Goal: Communication & Community: Answer question/provide support

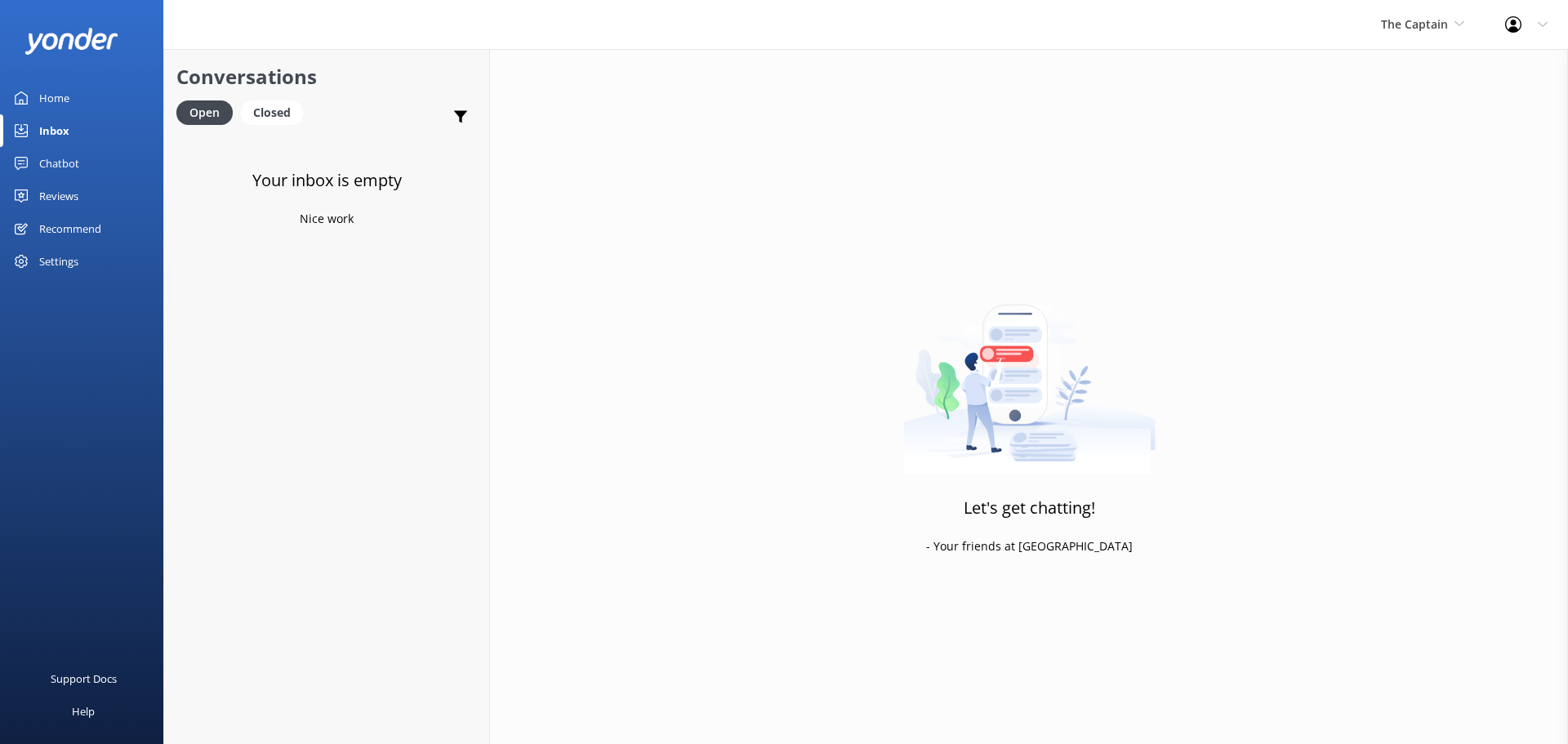
click at [1439, 35] on div "The Captain De Palm Island Aruba's Activities Expert The Captain" at bounding box center [1422, 24] width 124 height 49
click at [1431, 65] on link "De [GEOGRAPHIC_DATA]" at bounding box center [1442, 69] width 163 height 39
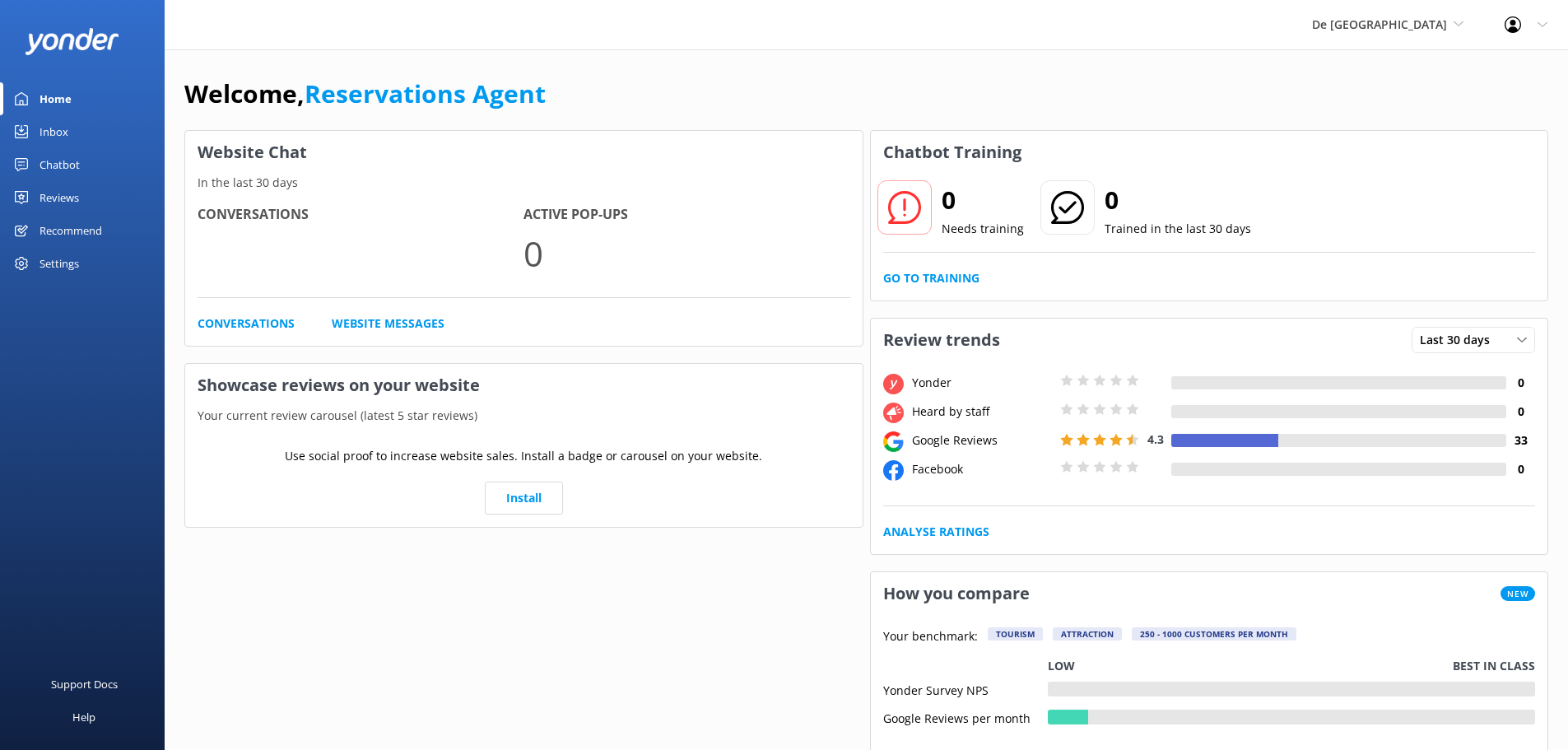
click at [78, 136] on link "Inbox" at bounding box center [82, 132] width 165 height 33
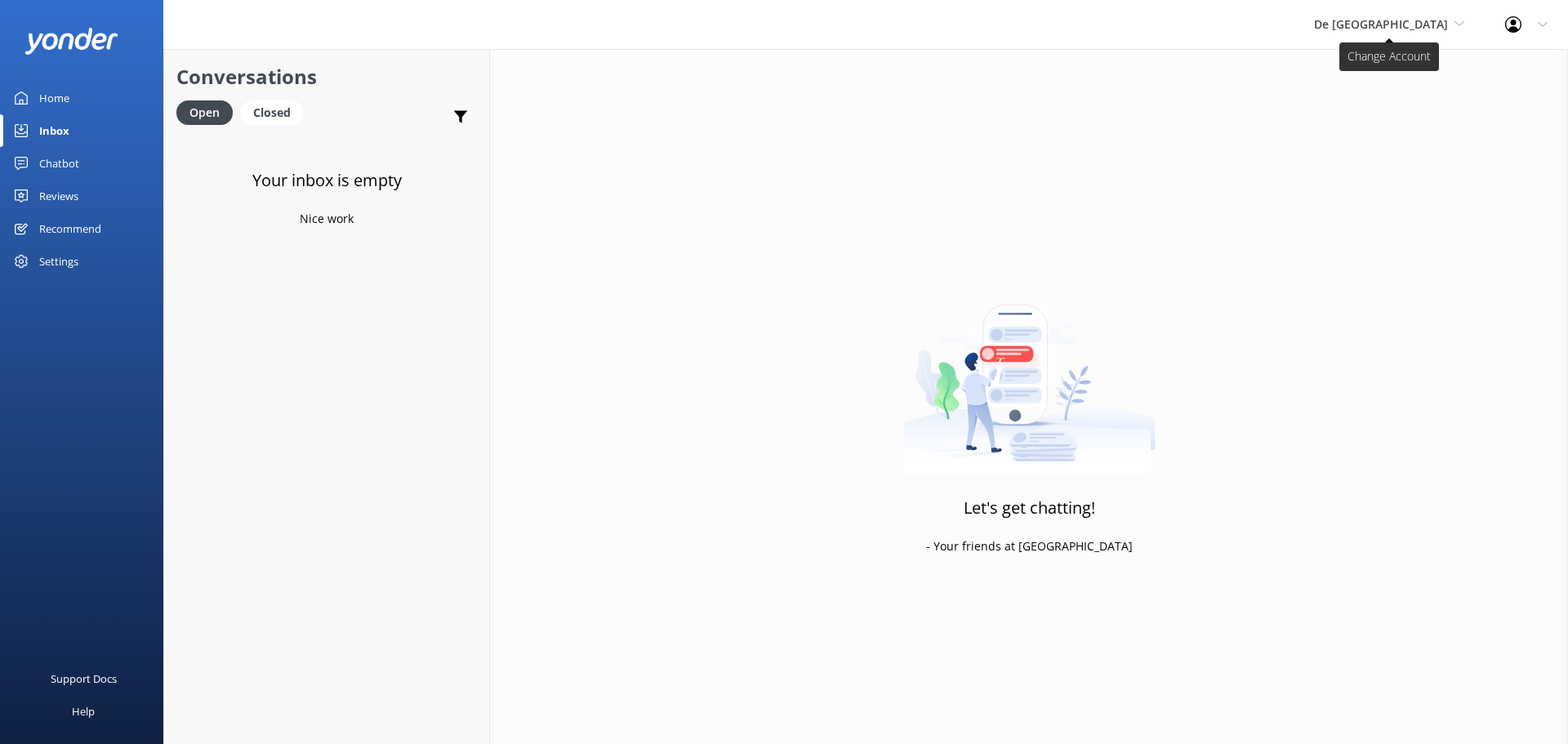
click at [1410, 22] on span "De [GEOGRAPHIC_DATA]" at bounding box center [1381, 24] width 134 height 16
click at [1387, 102] on link "Aruba's Activities Expert" at bounding box center [1375, 108] width 163 height 39
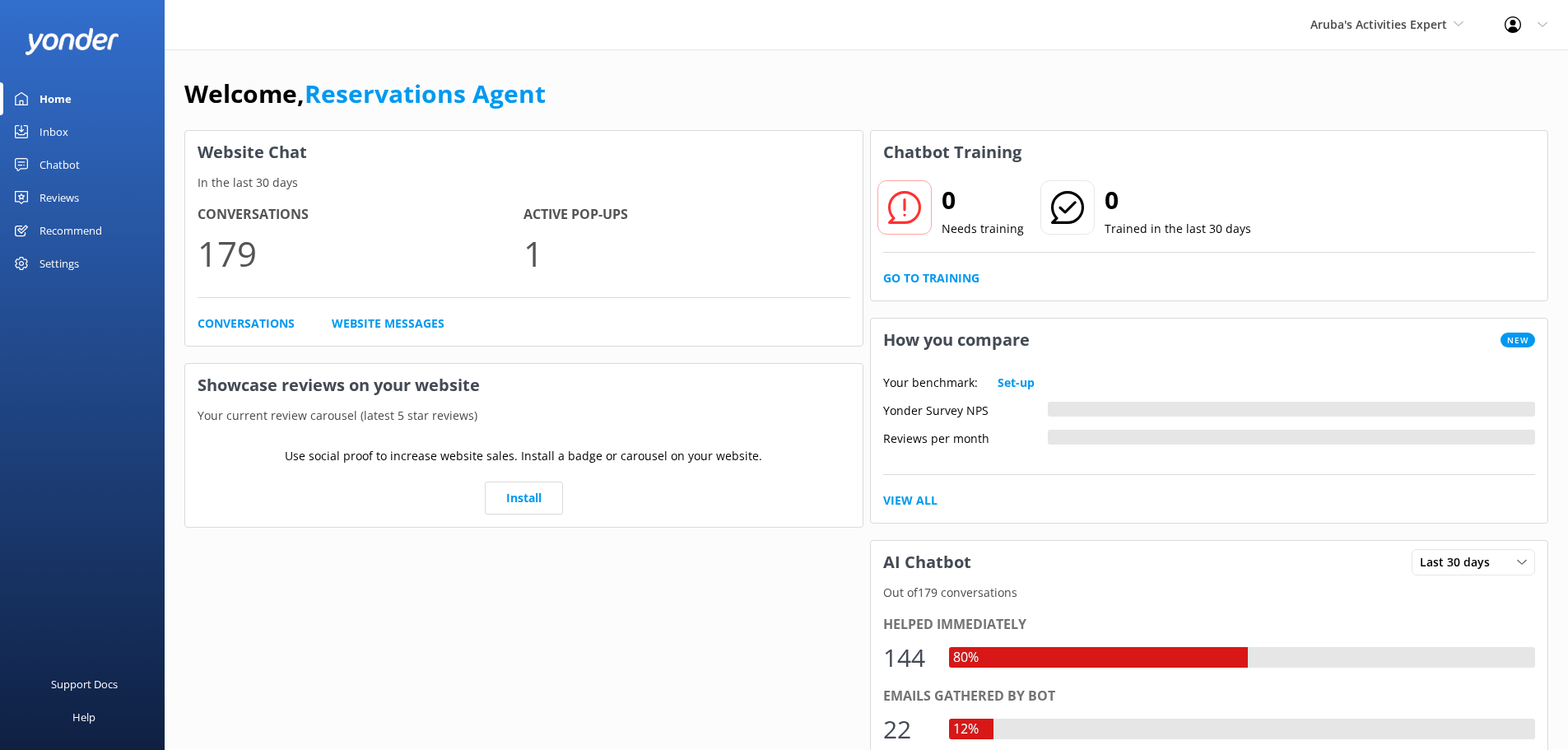
click at [77, 133] on link "Inbox" at bounding box center [82, 132] width 165 height 33
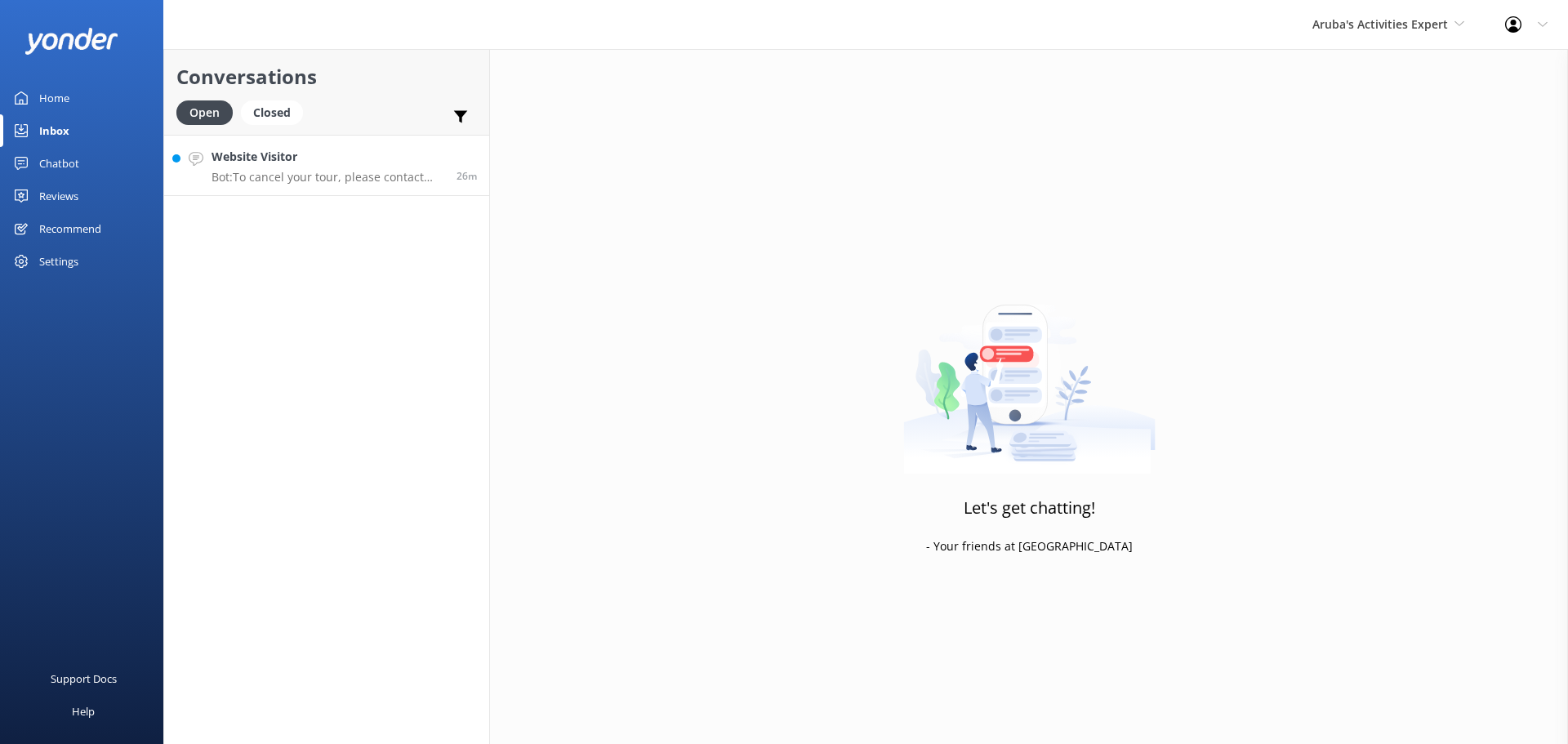
click at [370, 176] on p "Bot: To cancel your tour, please contact our customer service team at +297 5224…" at bounding box center [328, 177] width 233 height 15
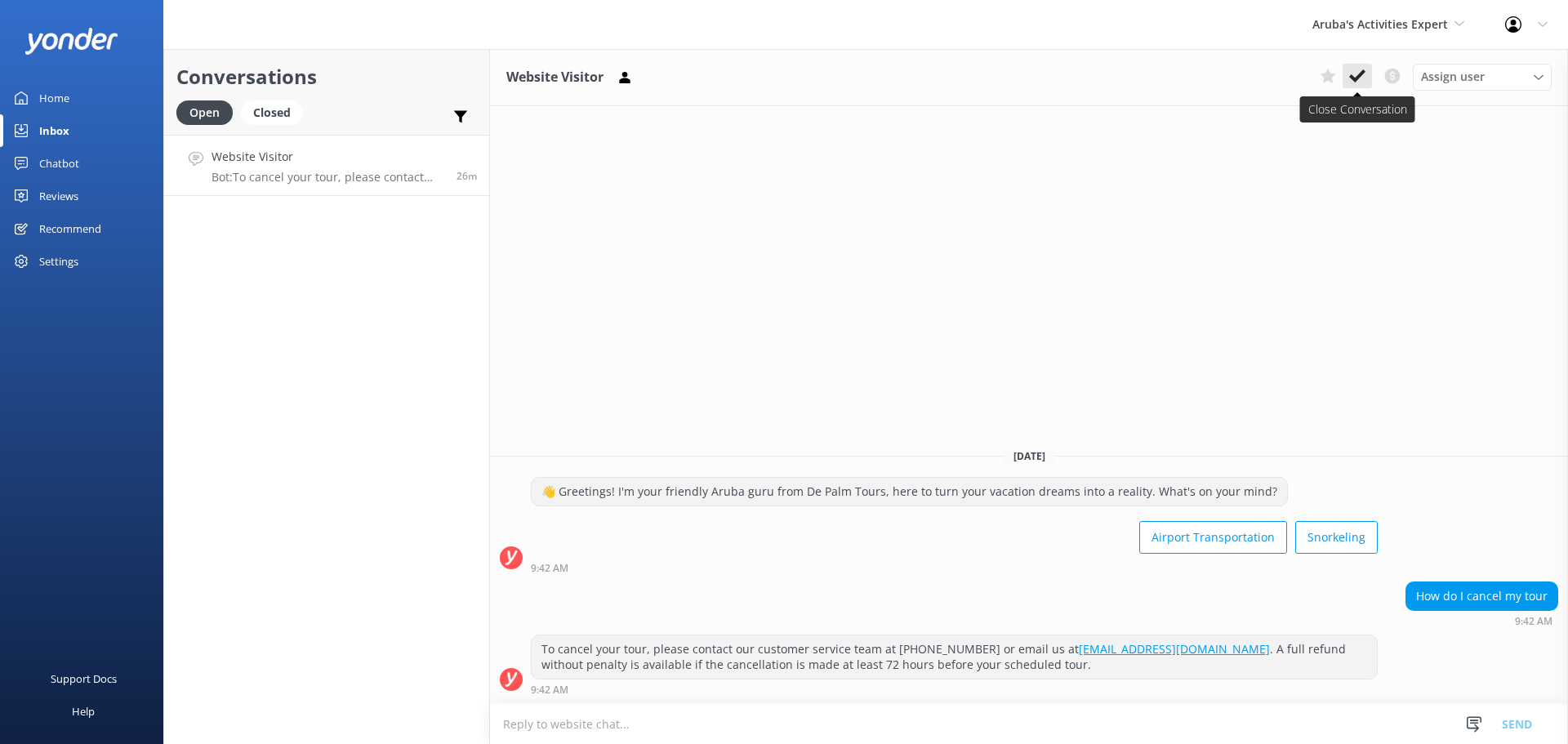
click at [1353, 74] on icon at bounding box center [1358, 76] width 17 height 17
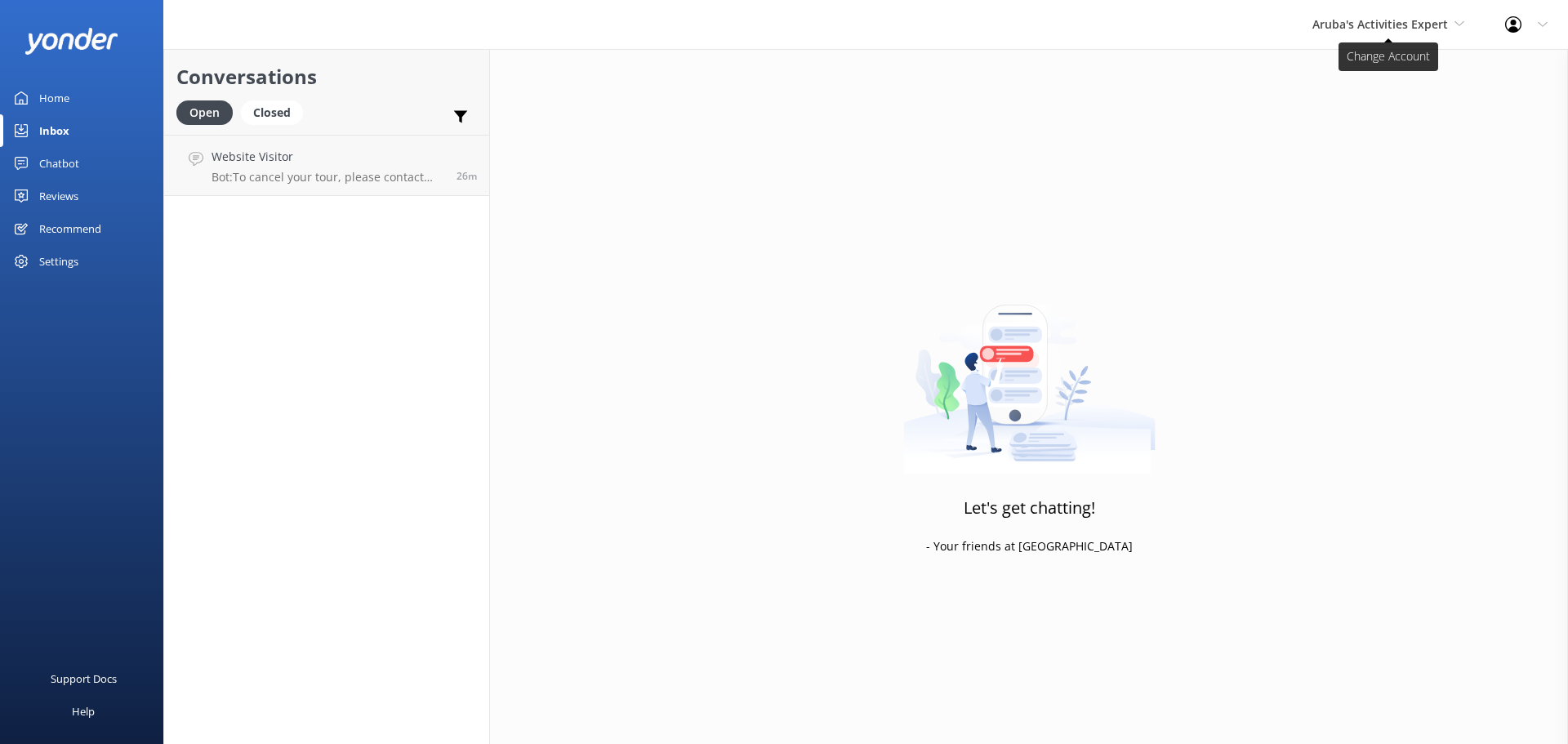
click at [1418, 23] on span "Aruba's Activities Expert" at bounding box center [1380, 24] width 135 height 16
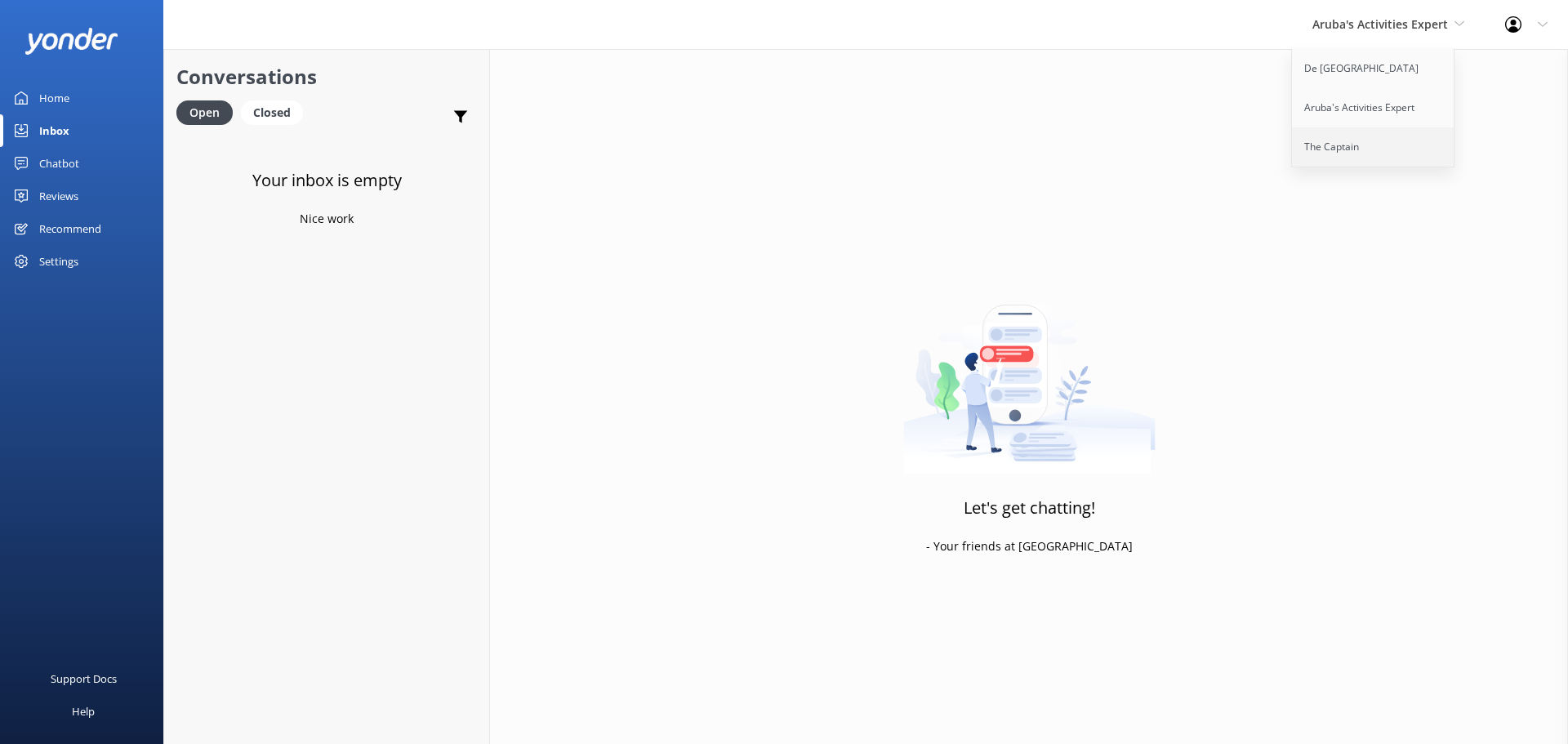
click at [1358, 142] on link "The Captain" at bounding box center [1373, 147] width 163 height 39
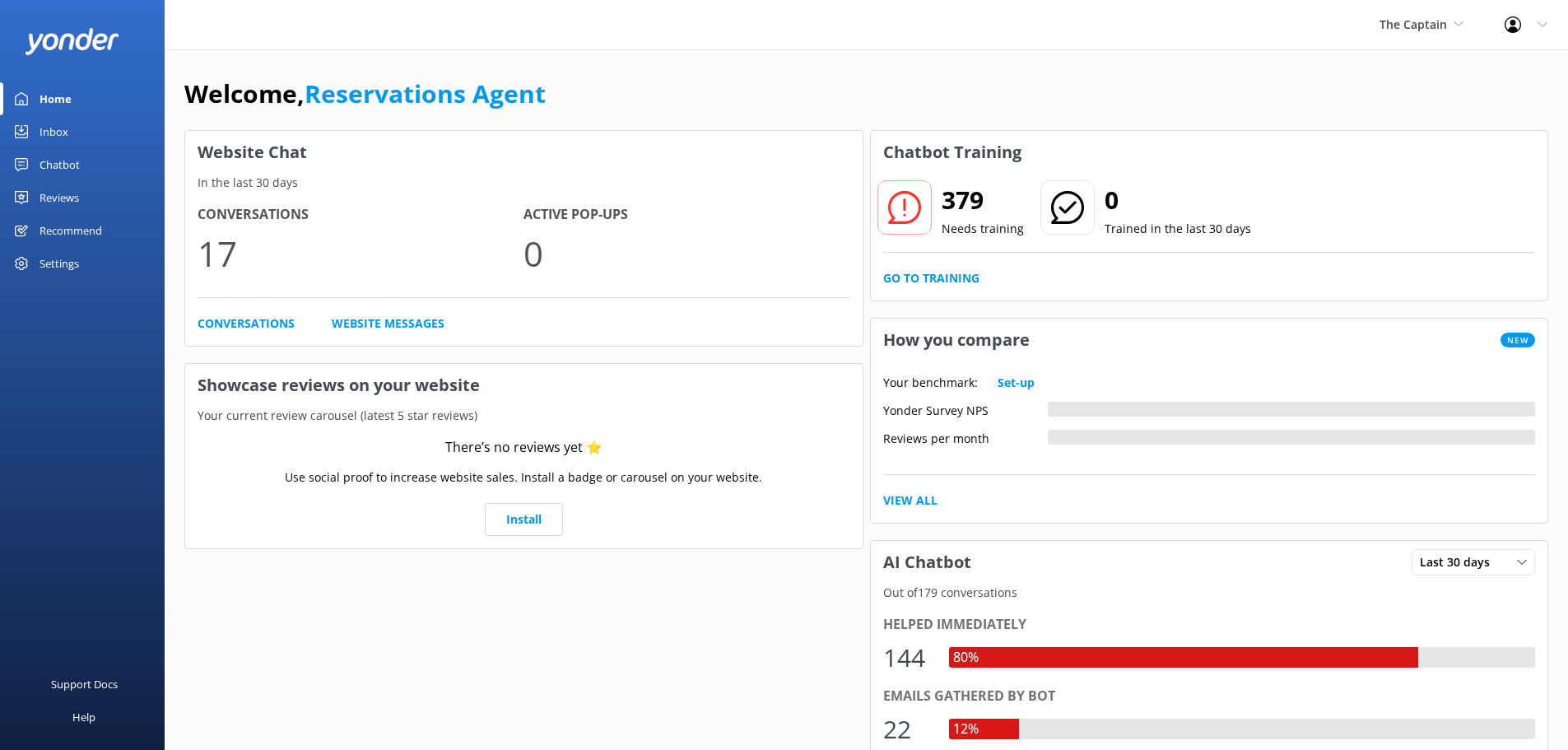
click at [76, 126] on link "Inbox" at bounding box center [82, 132] width 165 height 33
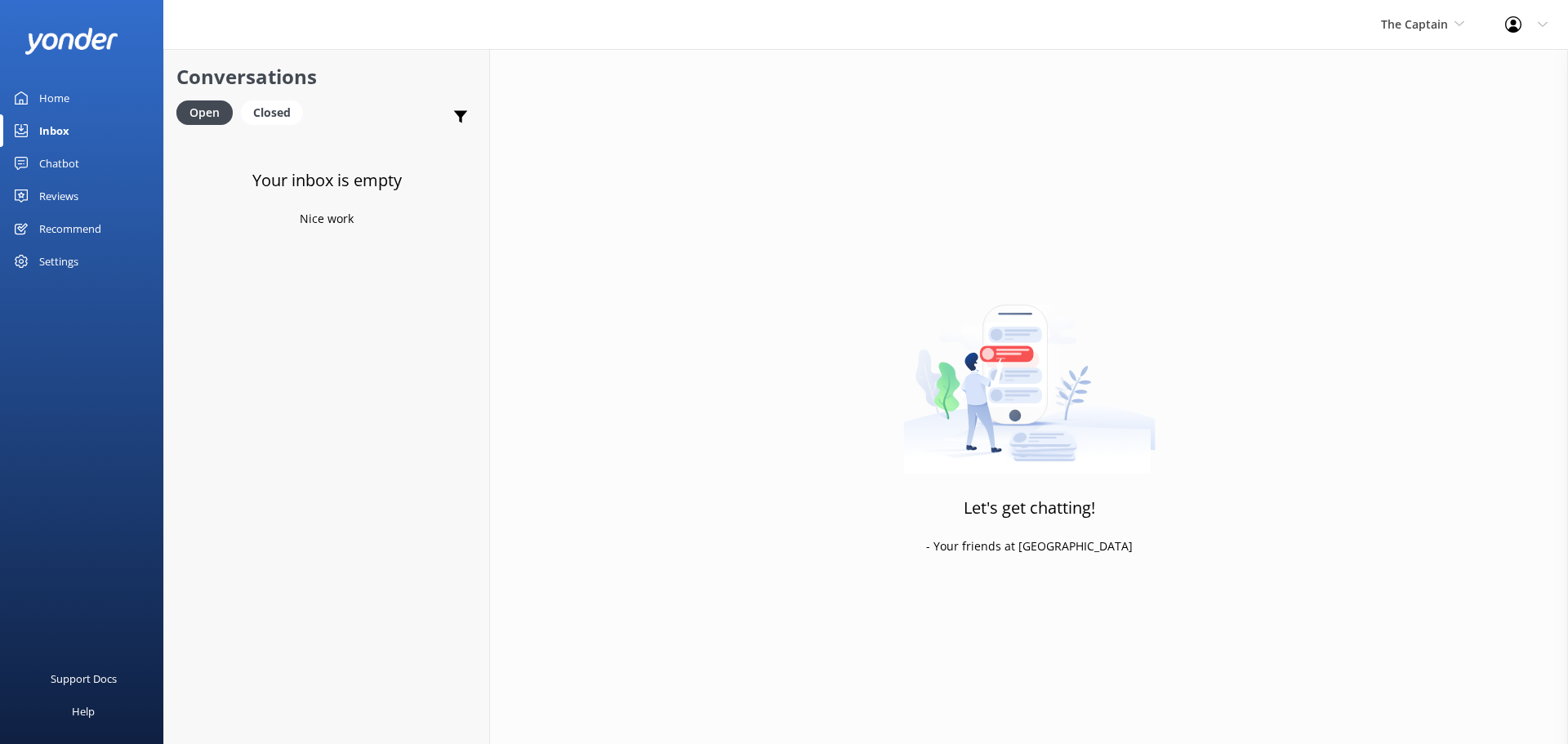
click at [1424, 36] on div "The Captain De Palm Island Aruba's Activities Expert The Captain" at bounding box center [1422, 24] width 124 height 49
click at [1400, 84] on link "De [GEOGRAPHIC_DATA]" at bounding box center [1442, 69] width 163 height 39
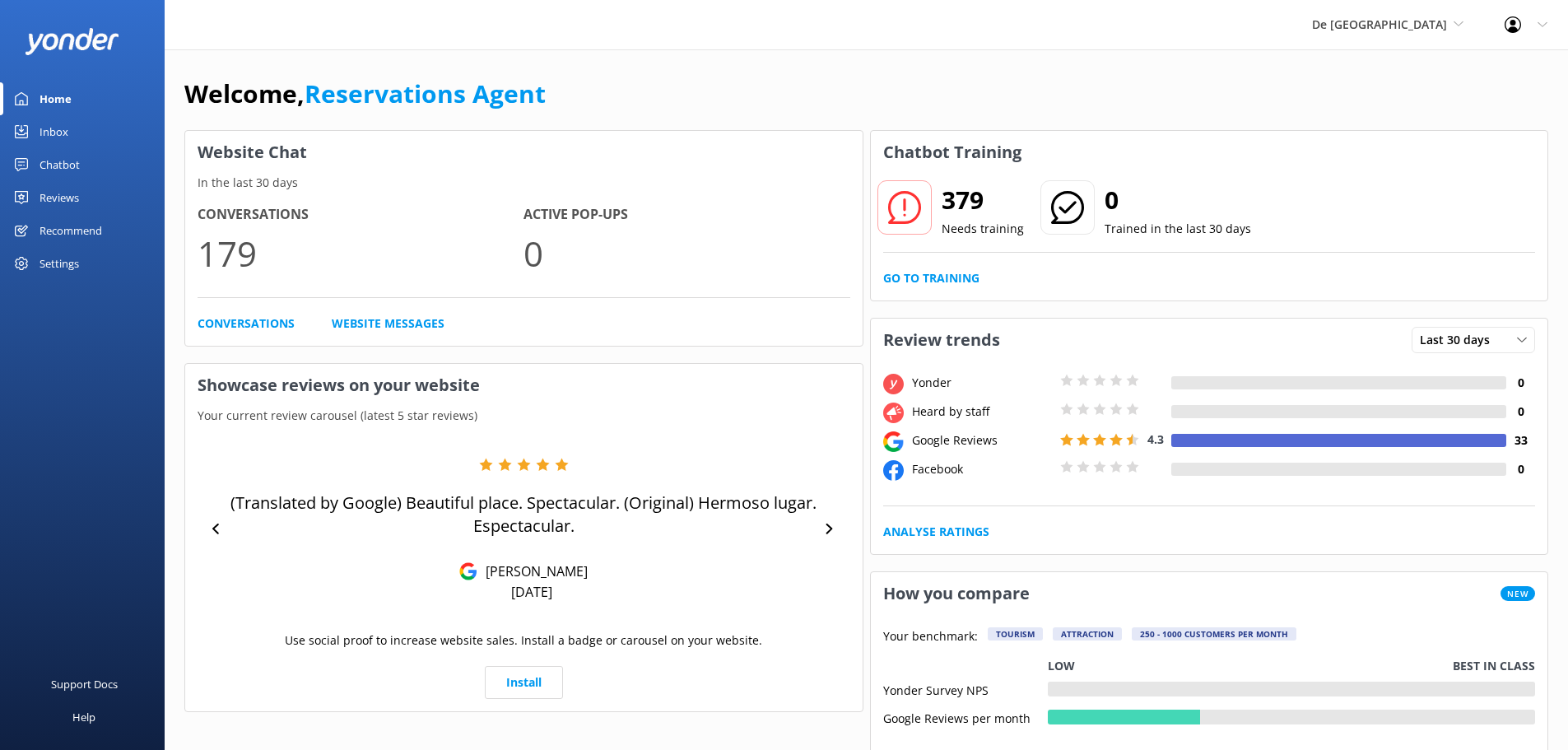
click at [75, 132] on link "Inbox" at bounding box center [82, 132] width 165 height 33
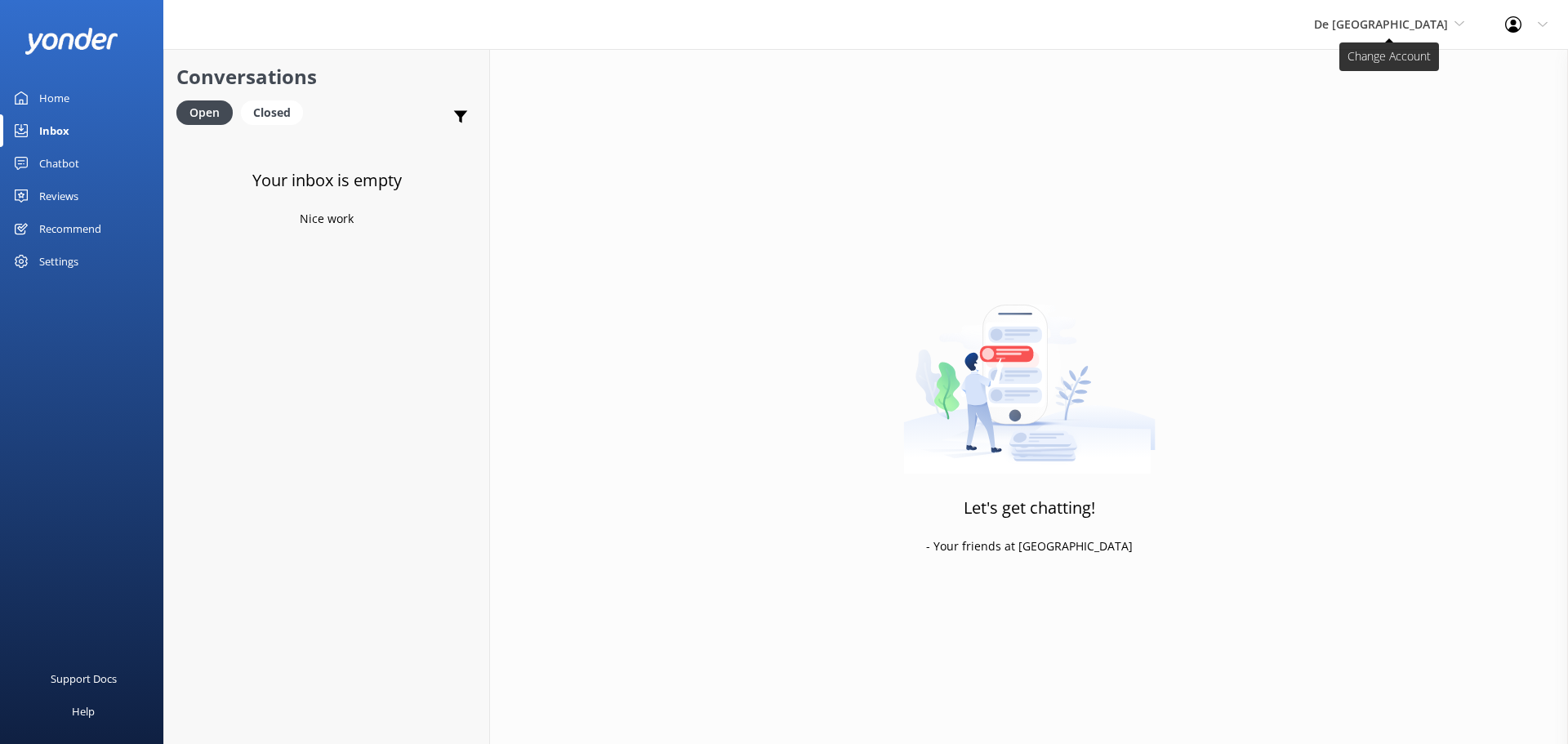
click at [1410, 24] on span "De [GEOGRAPHIC_DATA]" at bounding box center [1381, 24] width 134 height 16
click at [1378, 142] on link "The Captain" at bounding box center [1375, 147] width 163 height 39
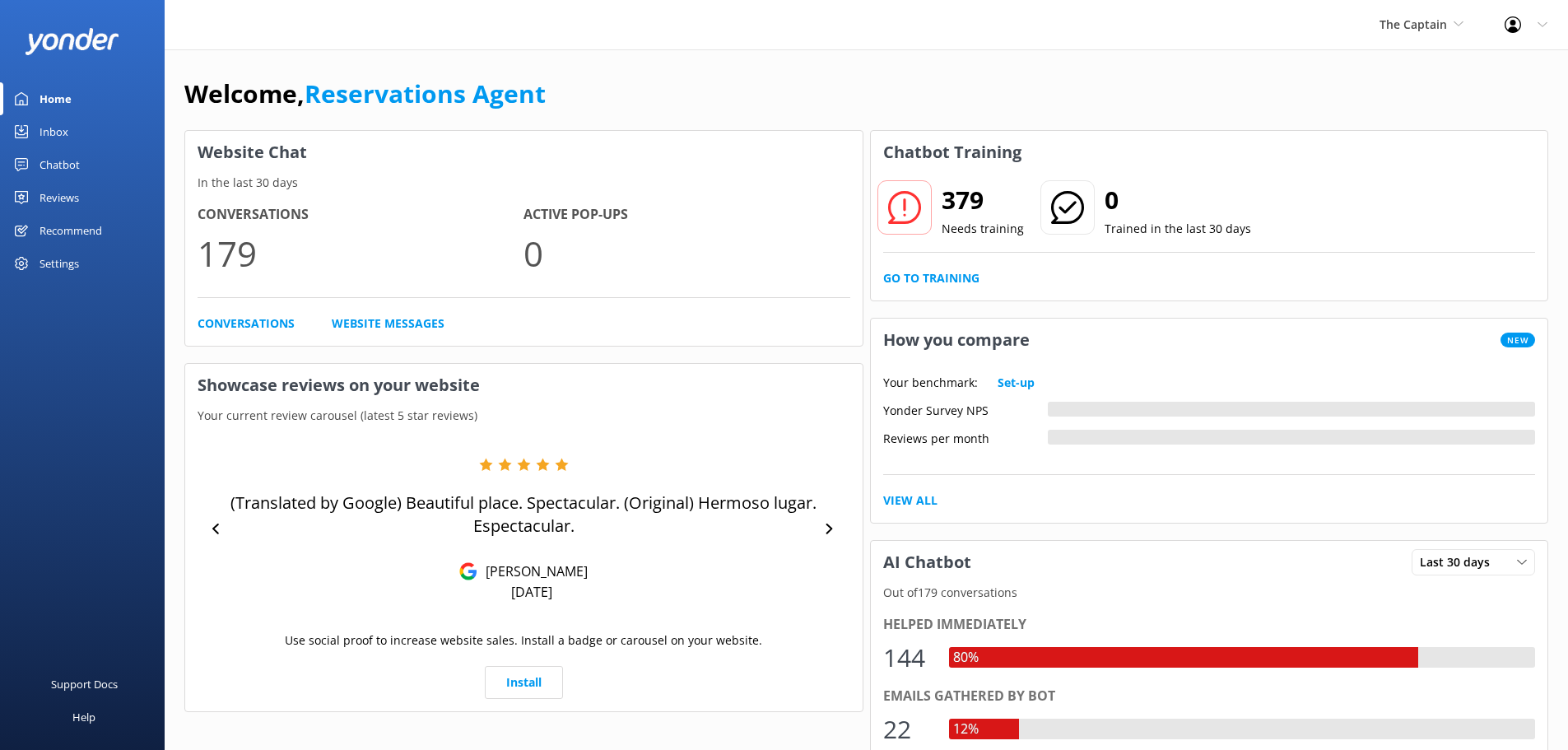
click at [70, 135] on link "Inbox" at bounding box center [82, 132] width 165 height 33
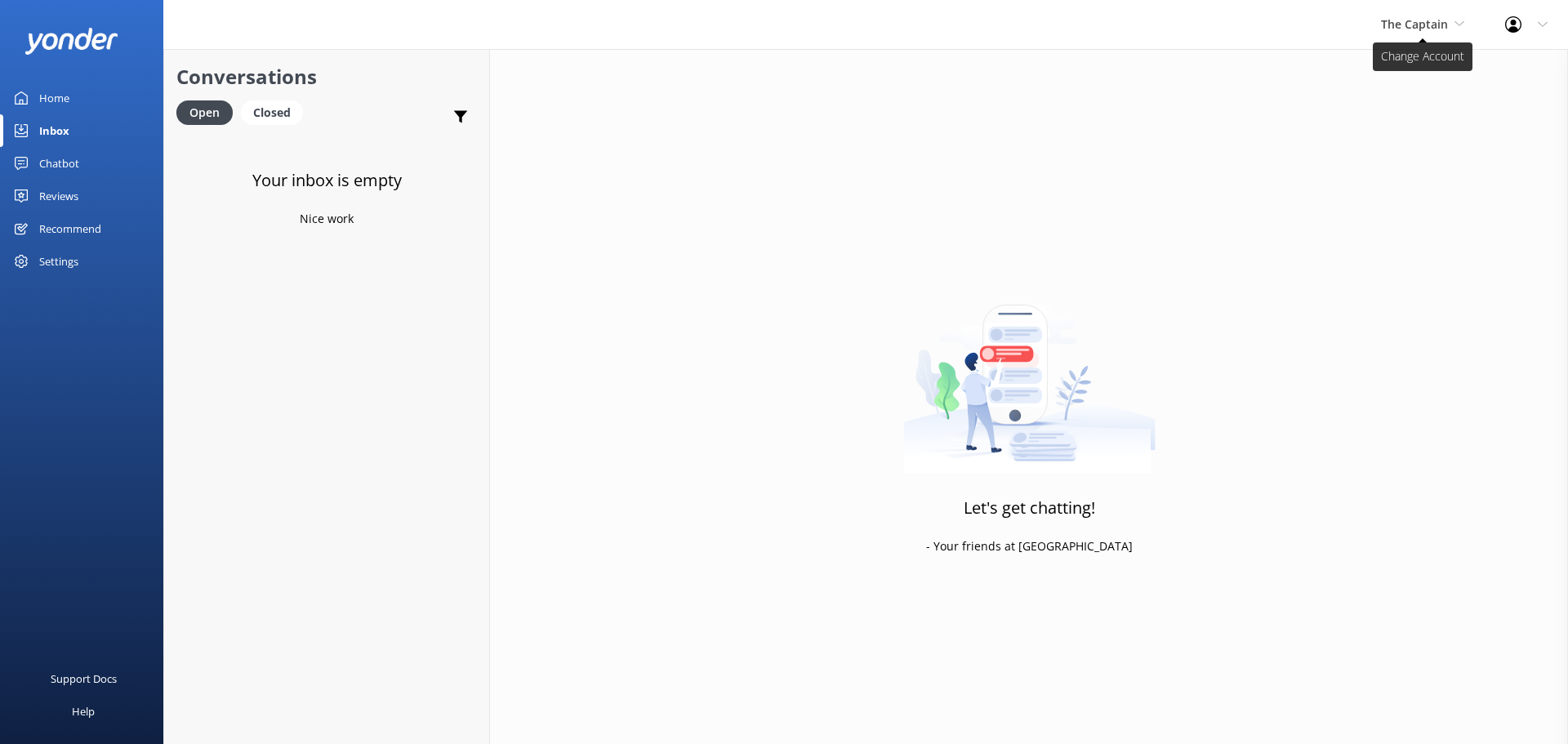
click at [1437, 20] on span "The Captain" at bounding box center [1415, 24] width 67 height 16
click at [1406, 59] on link "De [GEOGRAPHIC_DATA]" at bounding box center [1442, 69] width 163 height 39
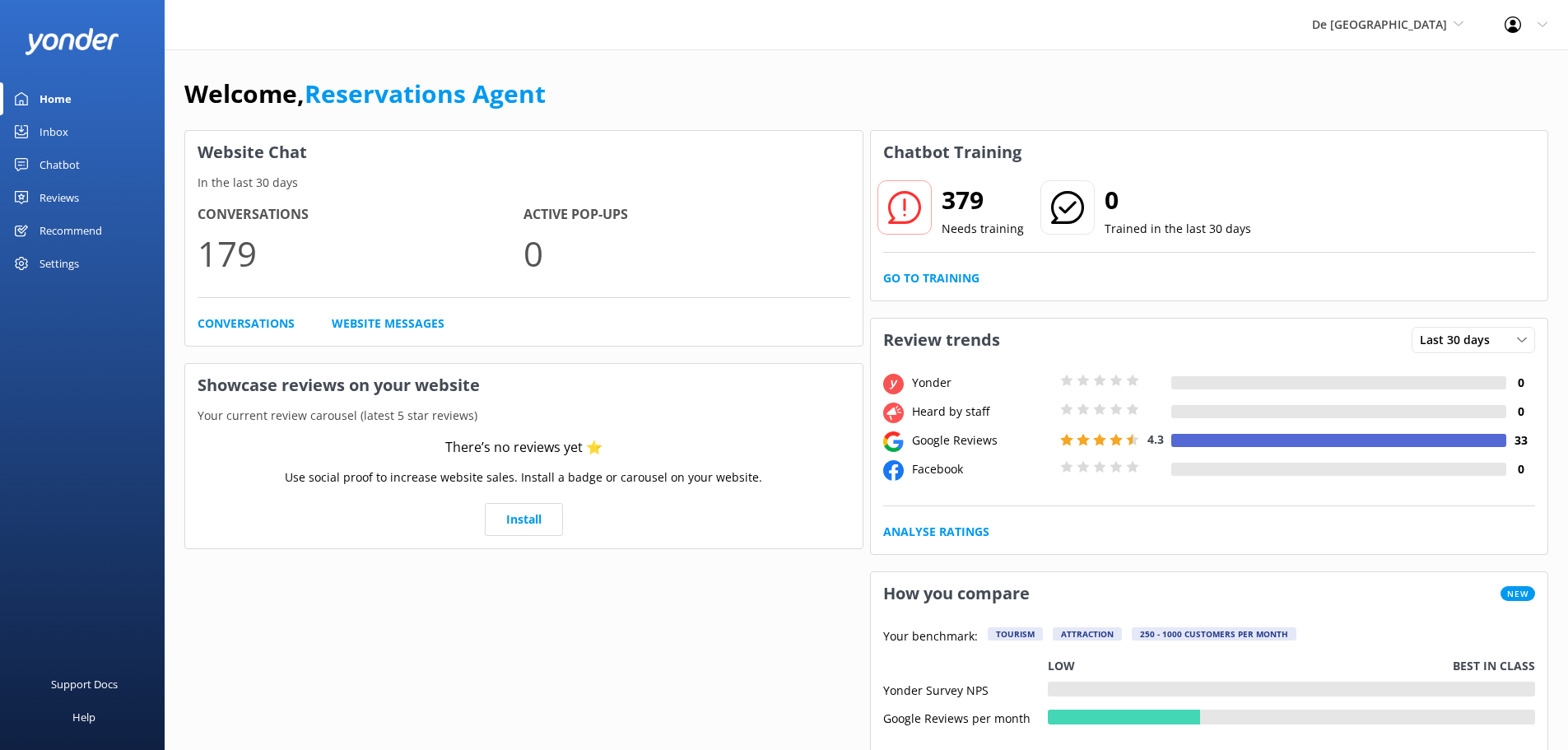
click at [41, 133] on div "Inbox" at bounding box center [54, 132] width 29 height 33
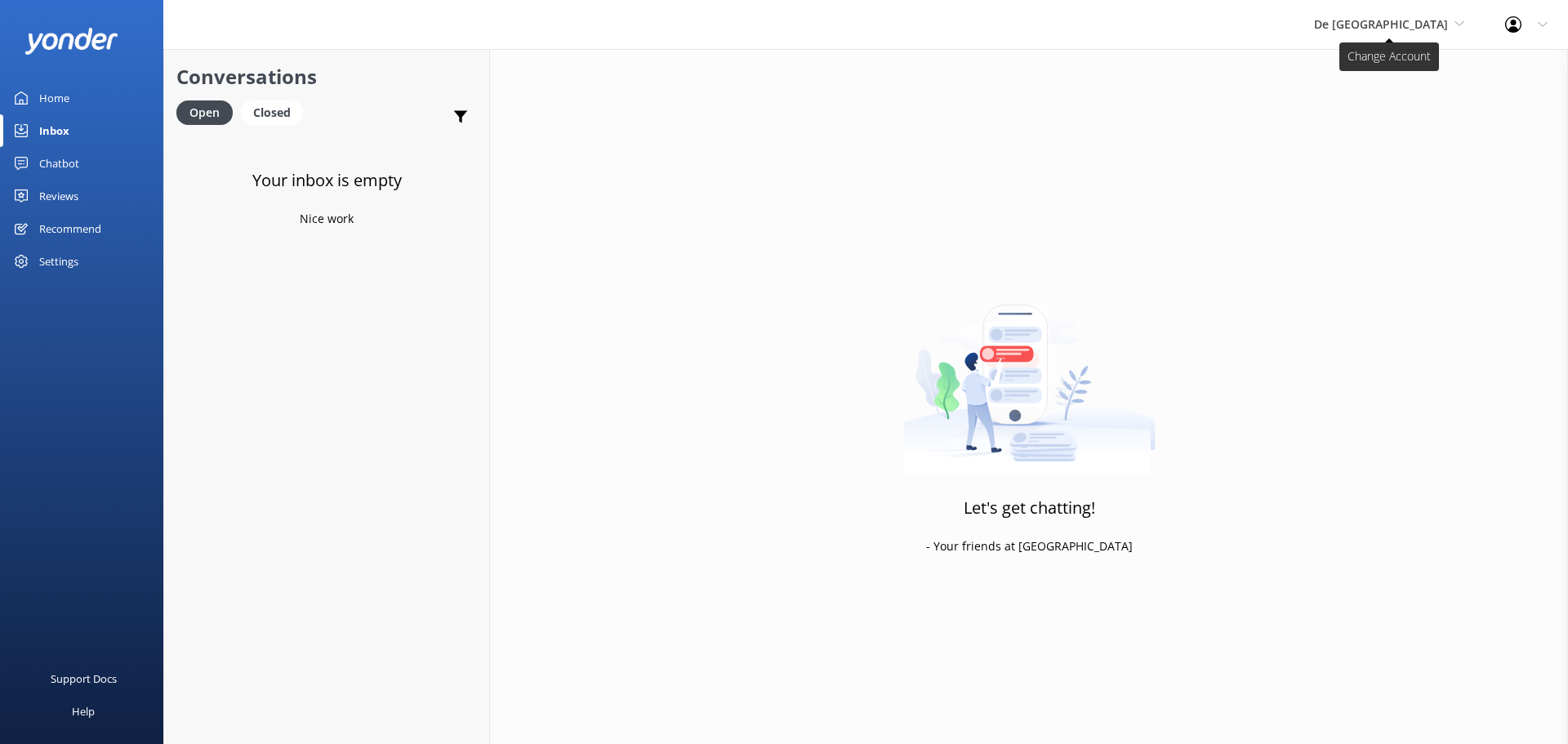
click at [1398, 23] on span "De [GEOGRAPHIC_DATA]" at bounding box center [1381, 24] width 134 height 16
click at [1387, 99] on link "Aruba's Activities Expert" at bounding box center [1375, 108] width 163 height 39
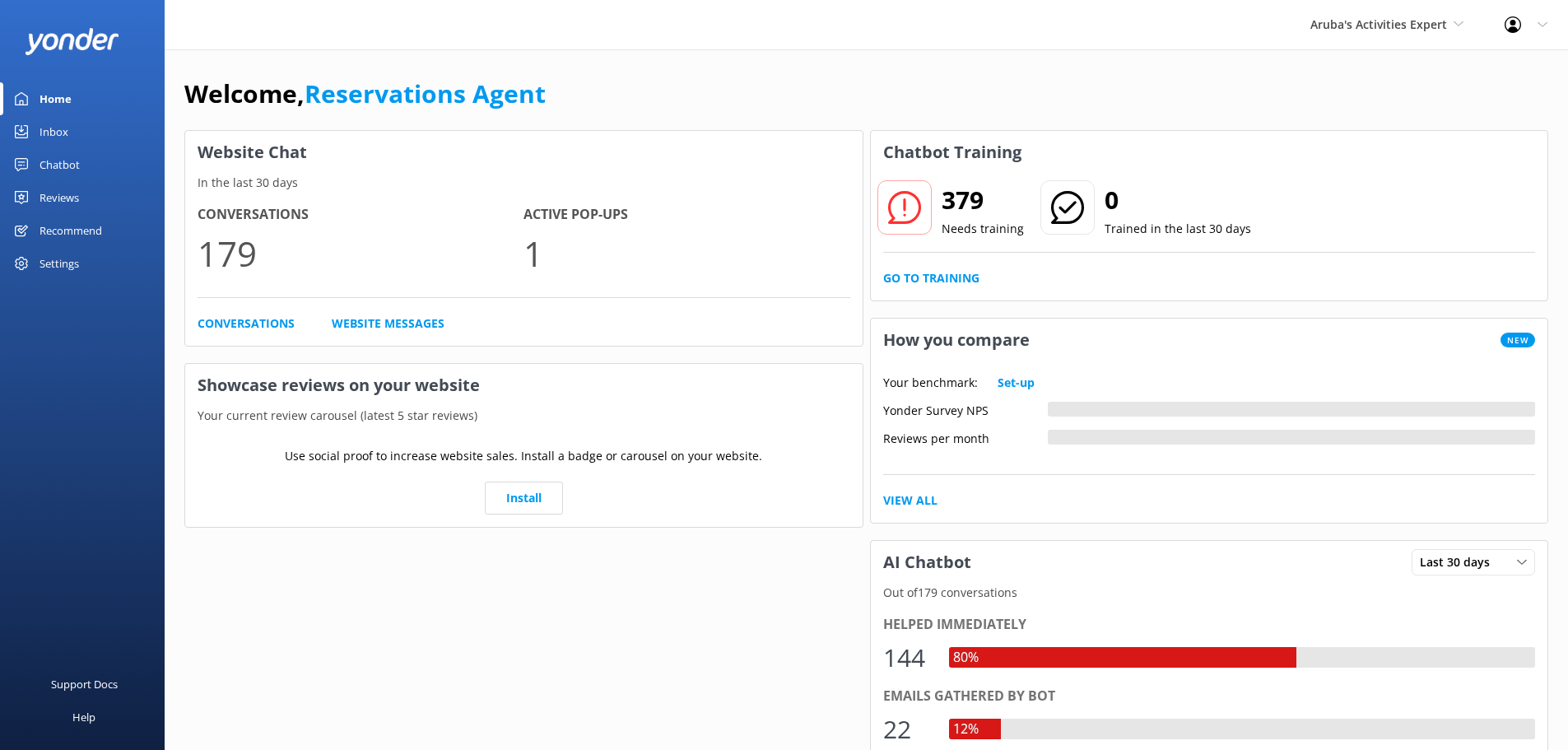
click at [82, 137] on link "Inbox" at bounding box center [82, 132] width 165 height 33
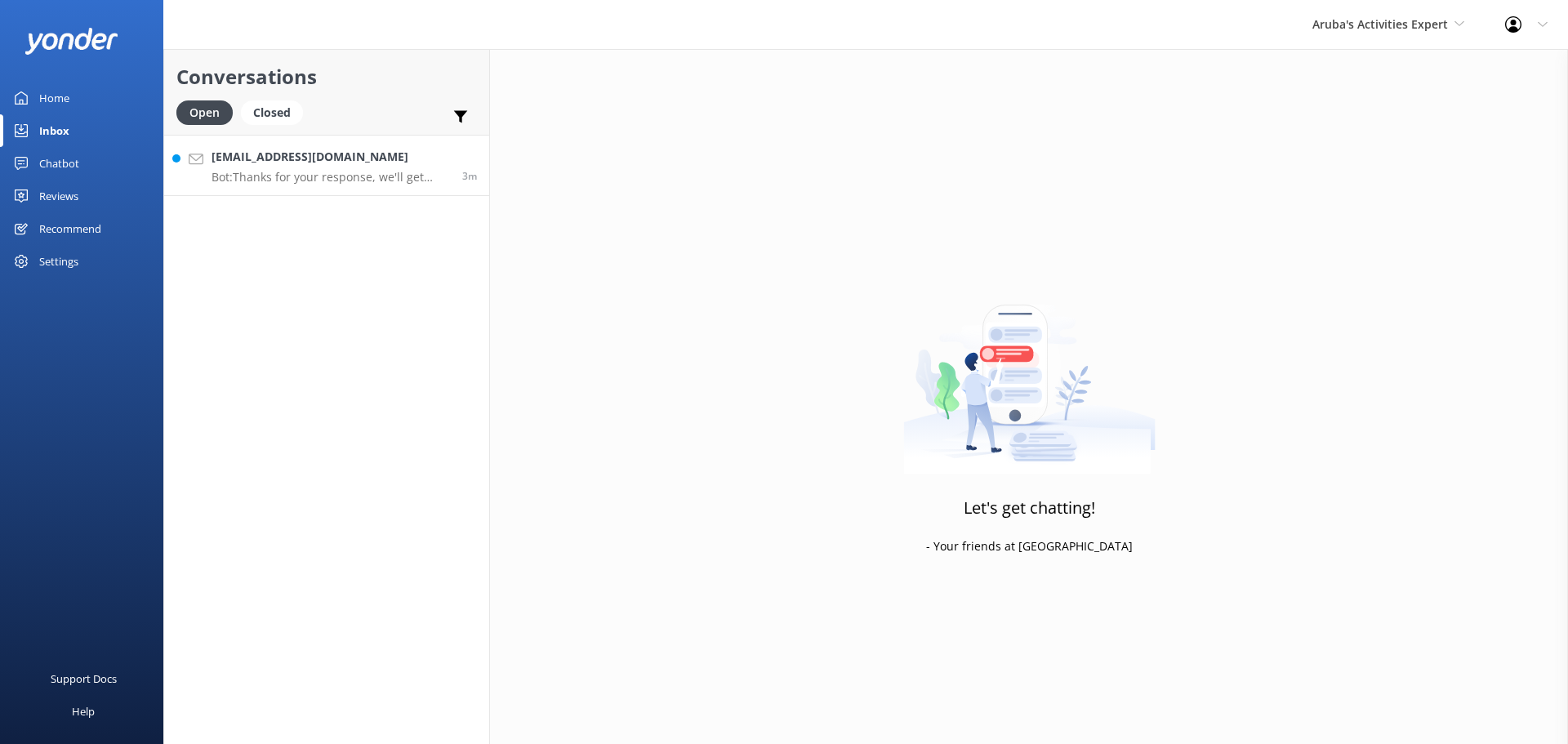
click at [283, 154] on h4 "Info@bodyprecepts.com" at bounding box center [331, 157] width 239 height 18
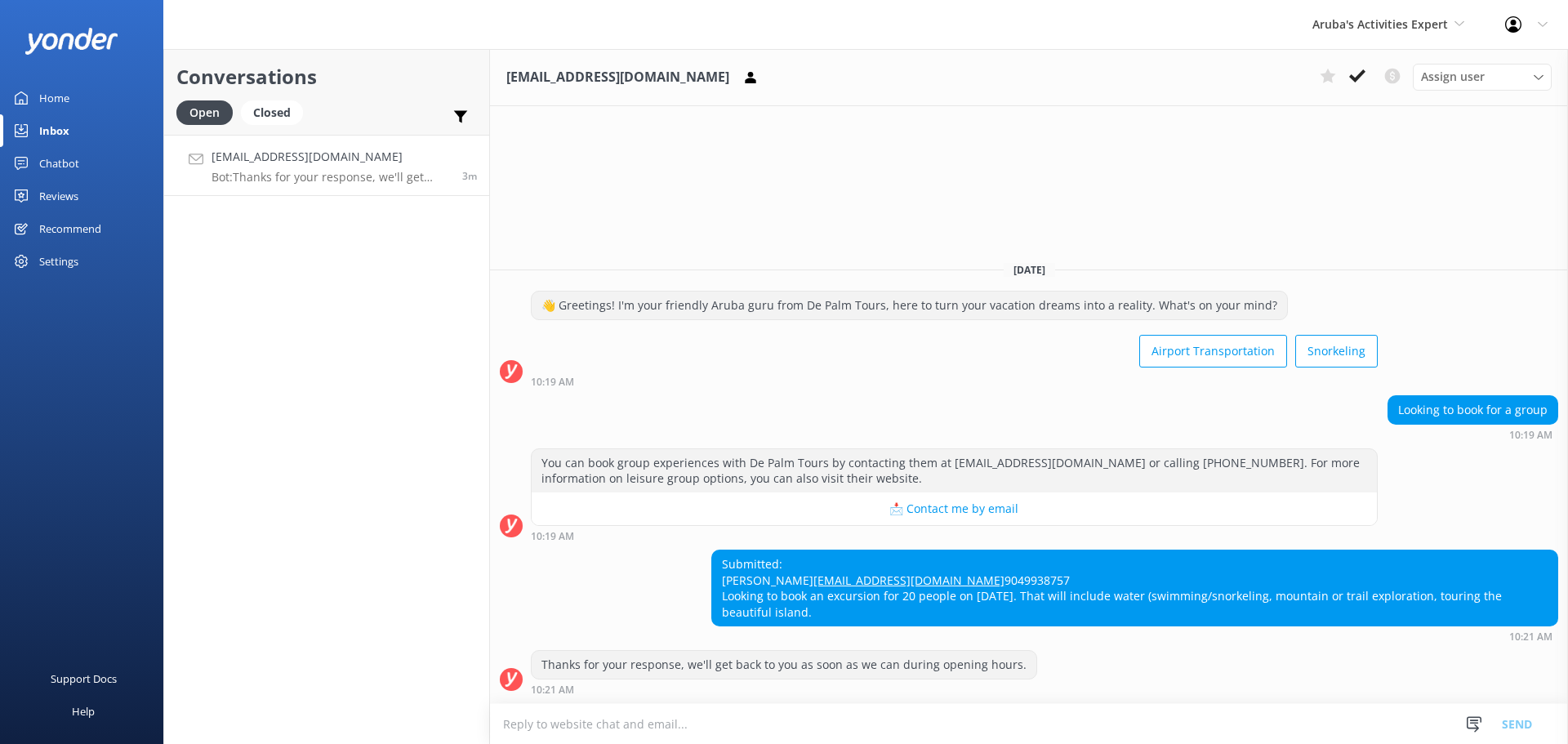
click at [881, 723] on textarea at bounding box center [1029, 723] width 1078 height 40
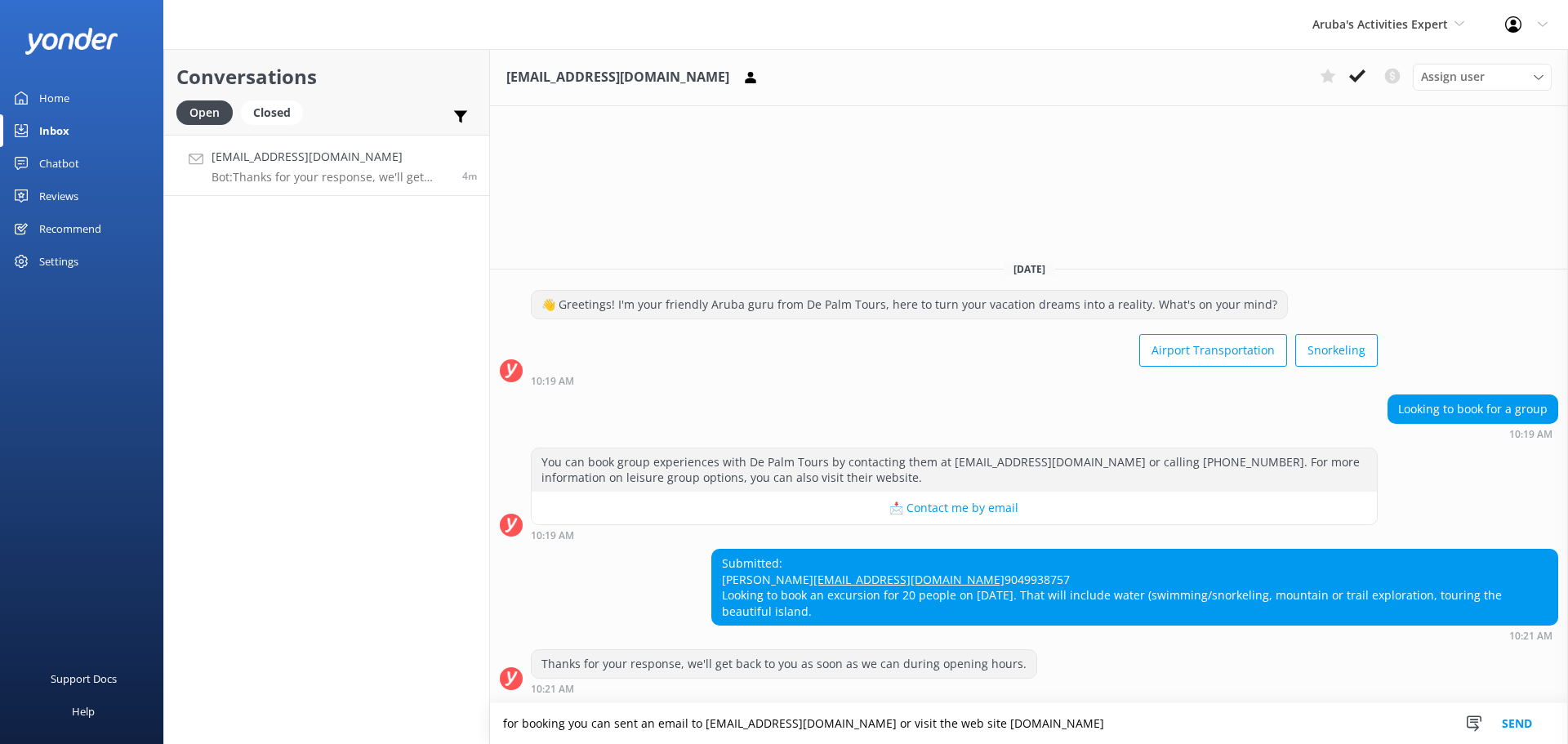
type textarea "for booking you can sent an email to info@depalmtours.com or visit the web site…"
click at [1514, 716] on button "Send" at bounding box center [1518, 723] width 62 height 41
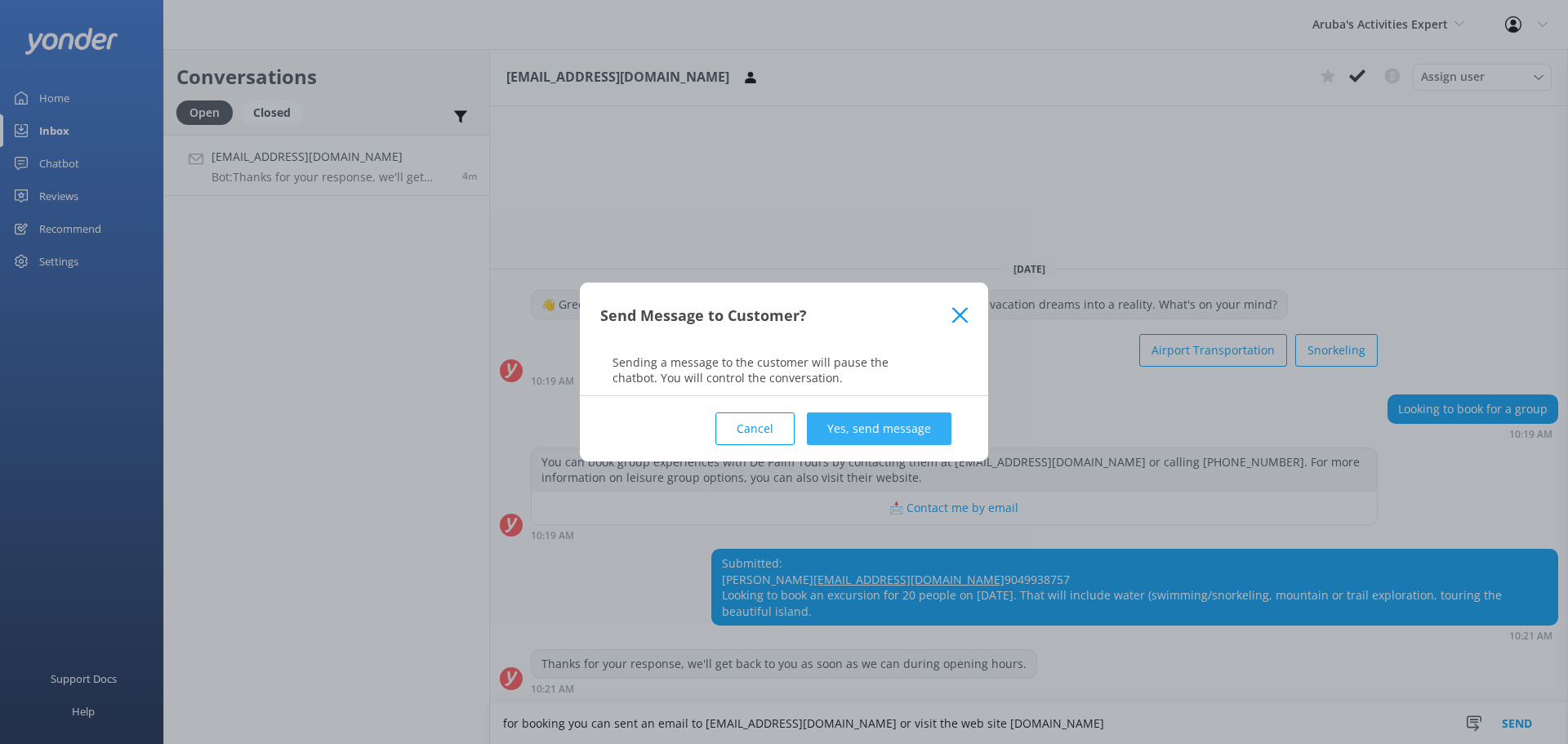
click at [843, 416] on button "Yes, send message" at bounding box center [879, 428] width 145 height 33
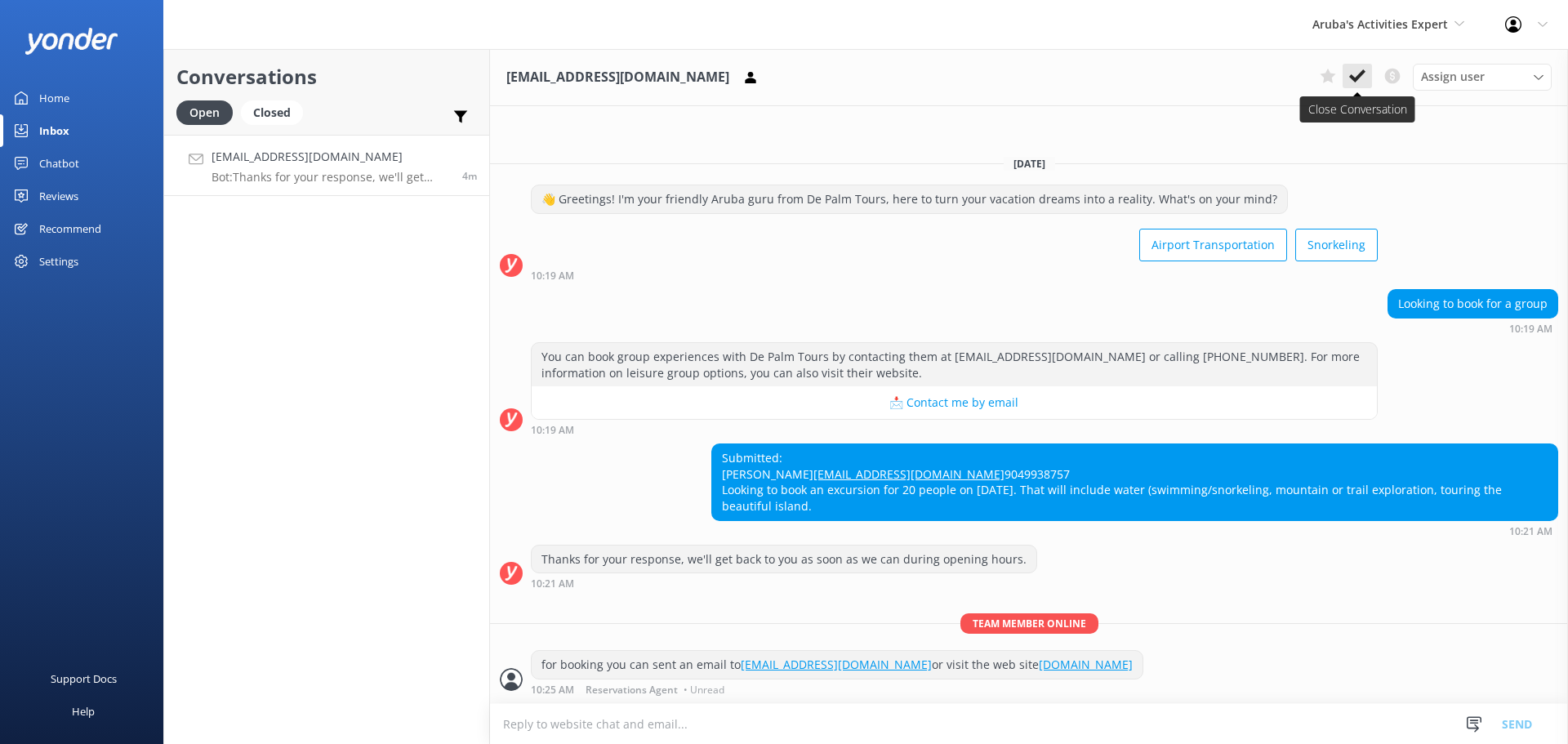
click at [1358, 66] on button at bounding box center [1358, 76] width 30 height 24
